Goal: Task Accomplishment & Management: Use online tool/utility

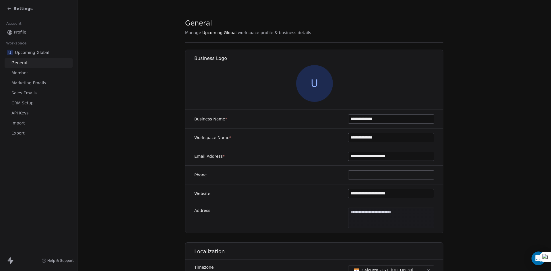
click at [11, 8] on icon at bounding box center [9, 8] width 5 height 5
click at [20, 9] on span "Settings" at bounding box center [23, 9] width 19 height 6
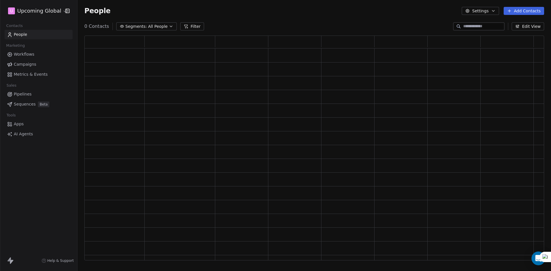
scroll to position [220, 455]
click at [155, 28] on span "All People" at bounding box center [158, 27] width 20 height 6
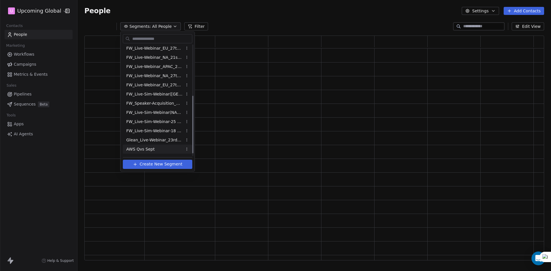
scroll to position [102, 0]
click at [145, 95] on span "Glean_Live-Webinar_23rdSept'25" at bounding box center [154, 95] width 56 height 6
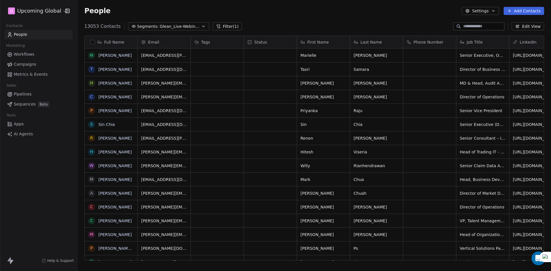
scroll to position [234, 469]
click at [167, 28] on span "Glean_Live-Webinar_23rdSept'25" at bounding box center [180, 27] width 40 height 6
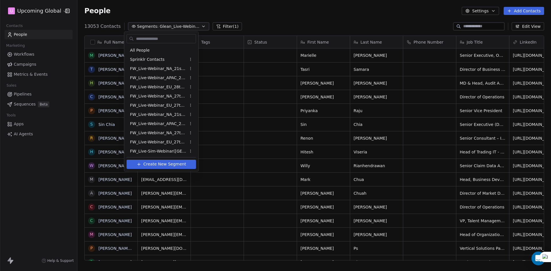
scroll to position [47, 0]
click at [274, 28] on html "U Upcoming Global Contacts People Marketing Workflows Campaigns Metrics & Event…" at bounding box center [275, 135] width 551 height 271
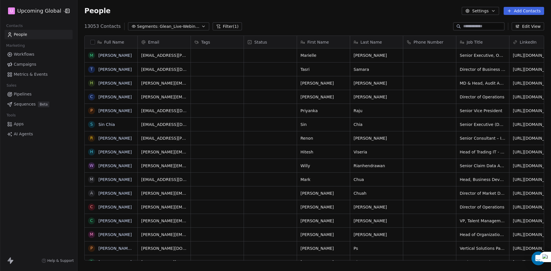
click at [222, 29] on button "Filter (1)" at bounding box center [227, 26] width 30 height 8
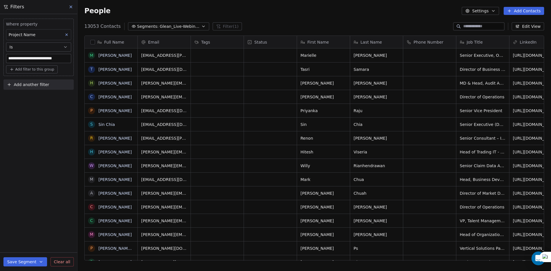
drag, startPoint x: 30, startPoint y: 81, endPoint x: 27, endPoint y: 87, distance: 5.9
click at [29, 82] on span "Add another filter" at bounding box center [31, 85] width 35 height 6
click at [27, 96] on span "Contact properties" at bounding box center [27, 98] width 37 height 6
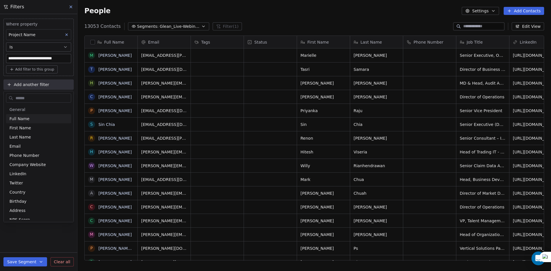
click at [35, 96] on input "text" at bounding box center [42, 98] width 56 height 8
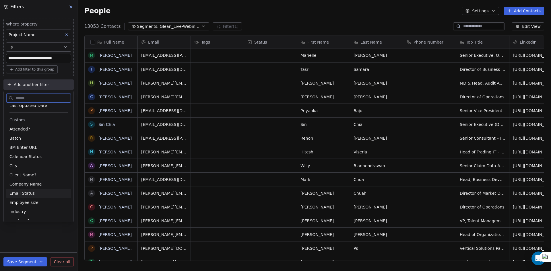
click at [26, 194] on span "Email Status" at bounding box center [21, 193] width 25 height 6
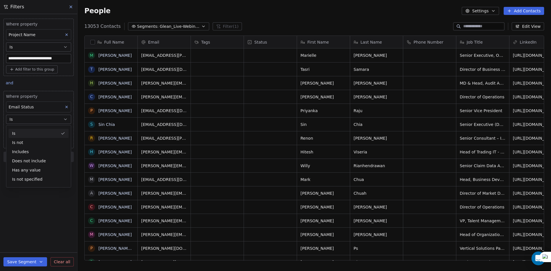
click at [36, 121] on button "Is" at bounding box center [38, 119] width 65 height 9
click at [36, 132] on body "**********" at bounding box center [275, 135] width 551 height 271
click at [38, 160] on div "safe" at bounding box center [43, 162] width 58 height 6
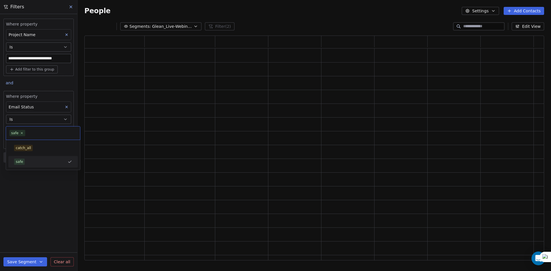
scroll to position [220, 455]
click at [26, 159] on span "Add another filter" at bounding box center [31, 158] width 35 height 6
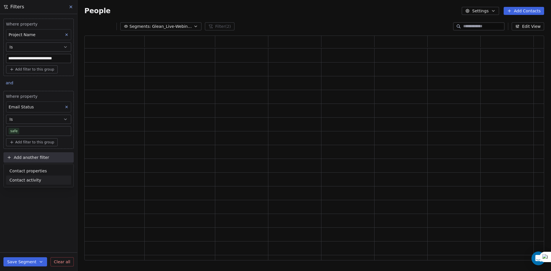
click at [33, 176] on div "Contact activity" at bounding box center [38, 180] width 65 height 9
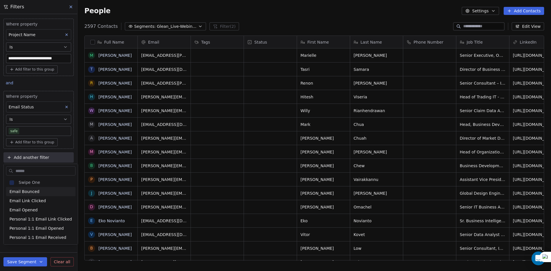
click at [34, 175] on div "Swipe One Email Bounced Email Link Clicked Email Opened Personal 1:1 Email Link…" at bounding box center [41, 204] width 74 height 80
click at [34, 170] on input "text" at bounding box center [44, 171] width 61 height 8
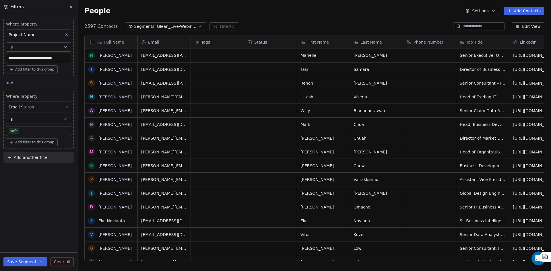
drag, startPoint x: 33, startPoint y: 246, endPoint x: 35, endPoint y: 232, distance: 13.9
click at [34, 246] on html "**********" at bounding box center [275, 135] width 551 height 271
click at [34, 158] on span "Add another filter" at bounding box center [31, 158] width 35 height 6
click at [33, 169] on span "Contact properties" at bounding box center [27, 171] width 37 height 6
type input "*****"
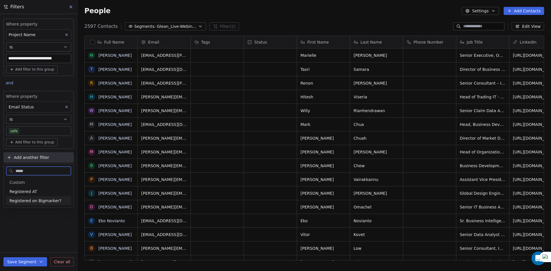
click at [39, 199] on span "Registered on Bigmarker?" at bounding box center [35, 201] width 52 height 6
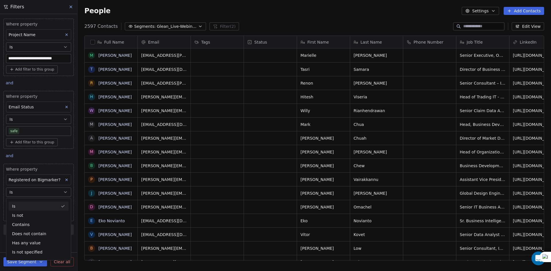
click at [41, 191] on button "Is" at bounding box center [38, 192] width 65 height 9
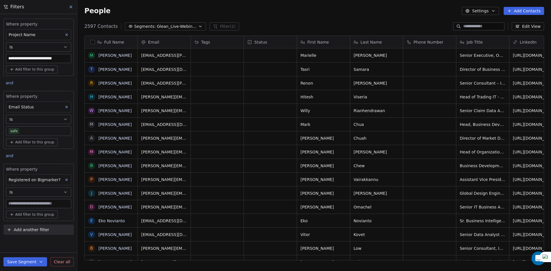
drag, startPoint x: 36, startPoint y: 210, endPoint x: 39, endPoint y: 202, distance: 9.3
click at [39, 202] on div "Where property Registered on Bigmarker? Is Add filter to this group" at bounding box center [38, 192] width 70 height 57
click at [39, 202] on input at bounding box center [38, 203] width 65 height 9
type input "****"
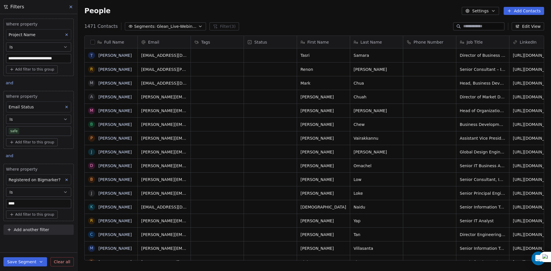
click at [92, 43] on button "button" at bounding box center [92, 42] width 5 height 5
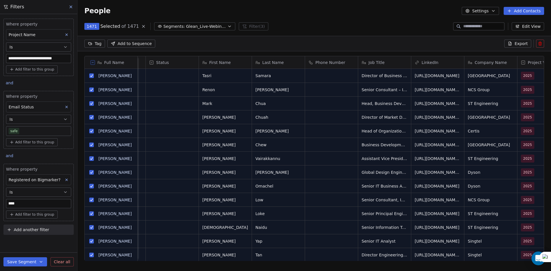
scroll to position [0, 0]
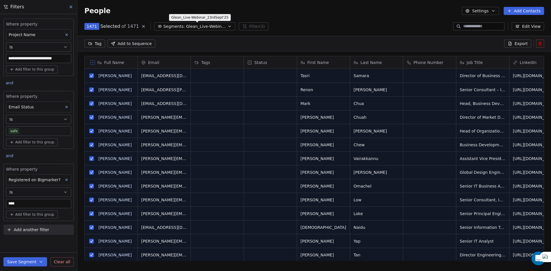
click at [186, 26] on span "Glean_Live-Webinar_23rdSept'25" at bounding box center [206, 27] width 40 height 6
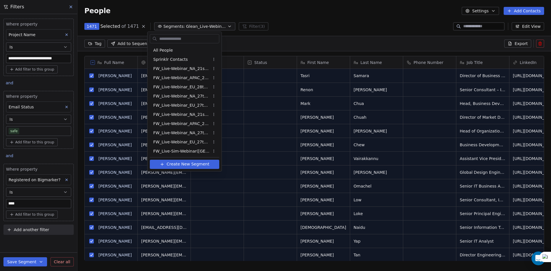
scroll to position [47, 0]
click at [184, 162] on span "Create New Segment" at bounding box center [188, 164] width 43 height 6
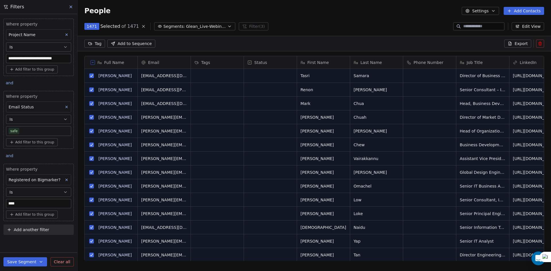
click at [29, 264] on button "Save Segment" at bounding box center [25, 261] width 44 height 9
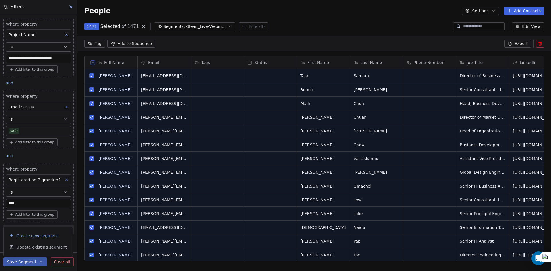
click at [35, 238] on span "Create new segment" at bounding box center [37, 236] width 42 height 6
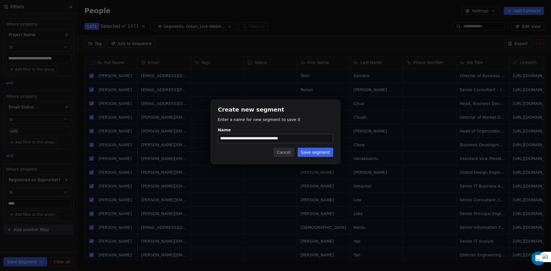
type input "**********"
click at [310, 149] on button "Save segment" at bounding box center [315, 152] width 36 height 9
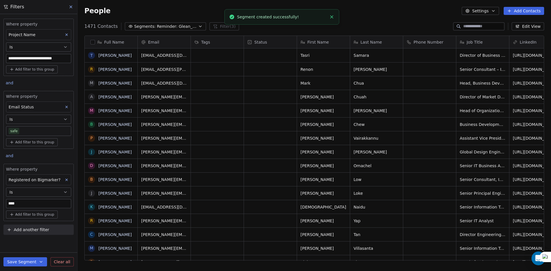
click at [70, 4] on button at bounding box center [71, 7] width 9 height 8
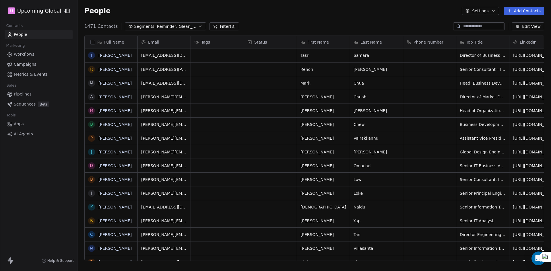
click at [31, 61] on span "Campaigns" at bounding box center [25, 64] width 22 height 6
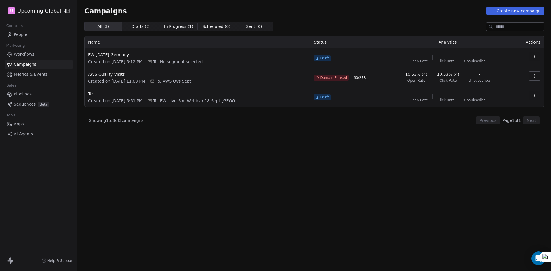
click at [512, 12] on button "Create new campaign" at bounding box center [515, 11] width 58 height 8
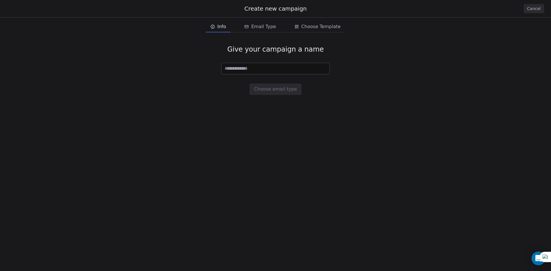
click at [264, 66] on input at bounding box center [275, 68] width 108 height 11
